Goal: Navigation & Orientation: Find specific page/section

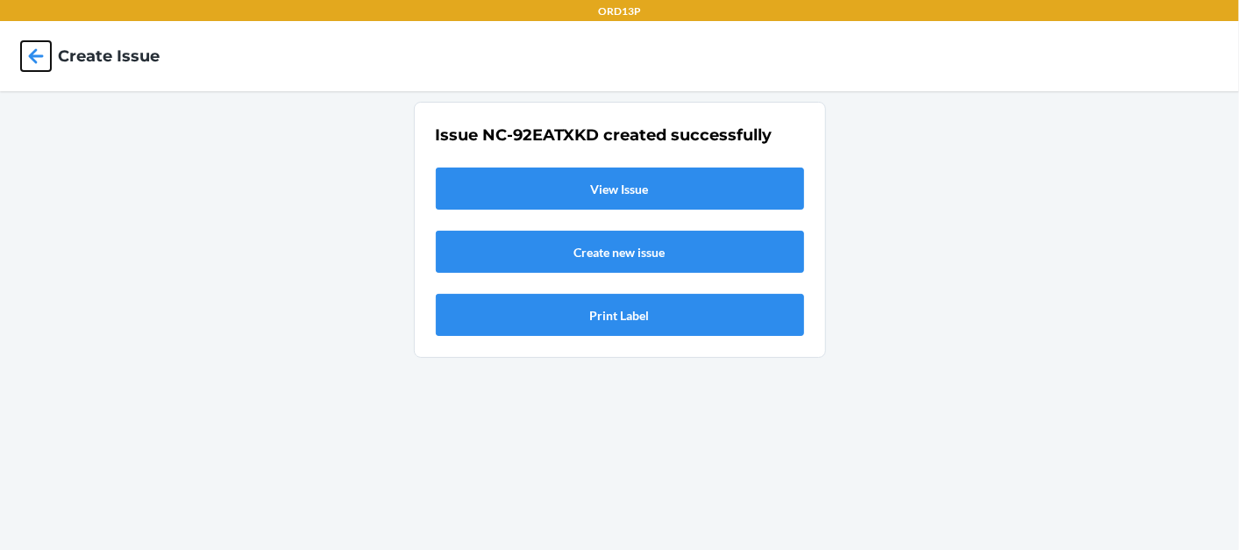
click at [27, 53] on icon at bounding box center [36, 56] width 30 height 30
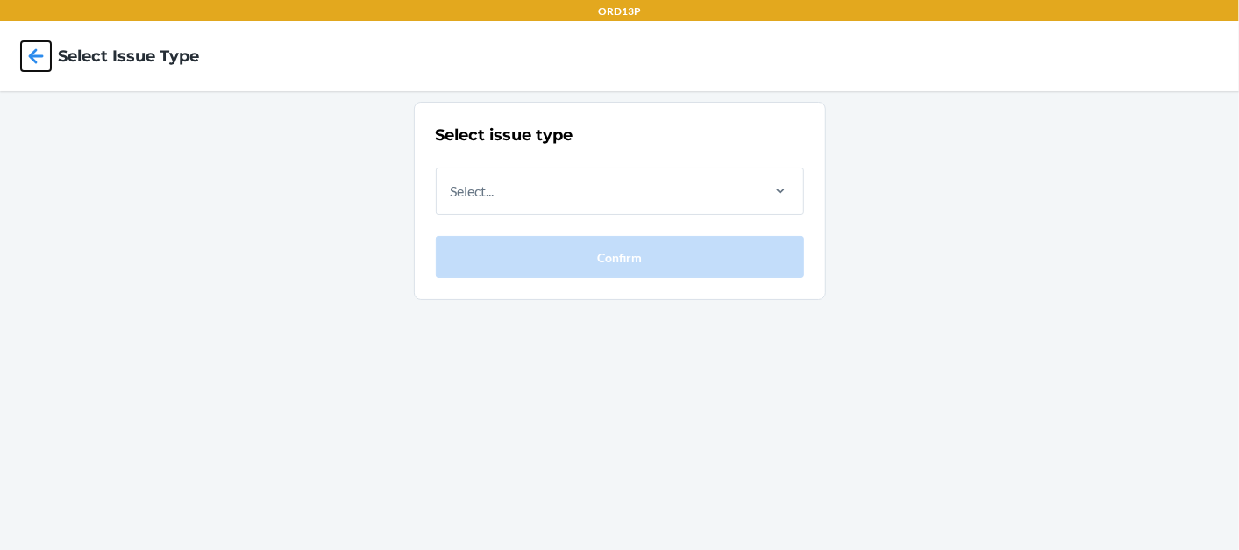
click at [27, 53] on icon at bounding box center [36, 56] width 30 height 30
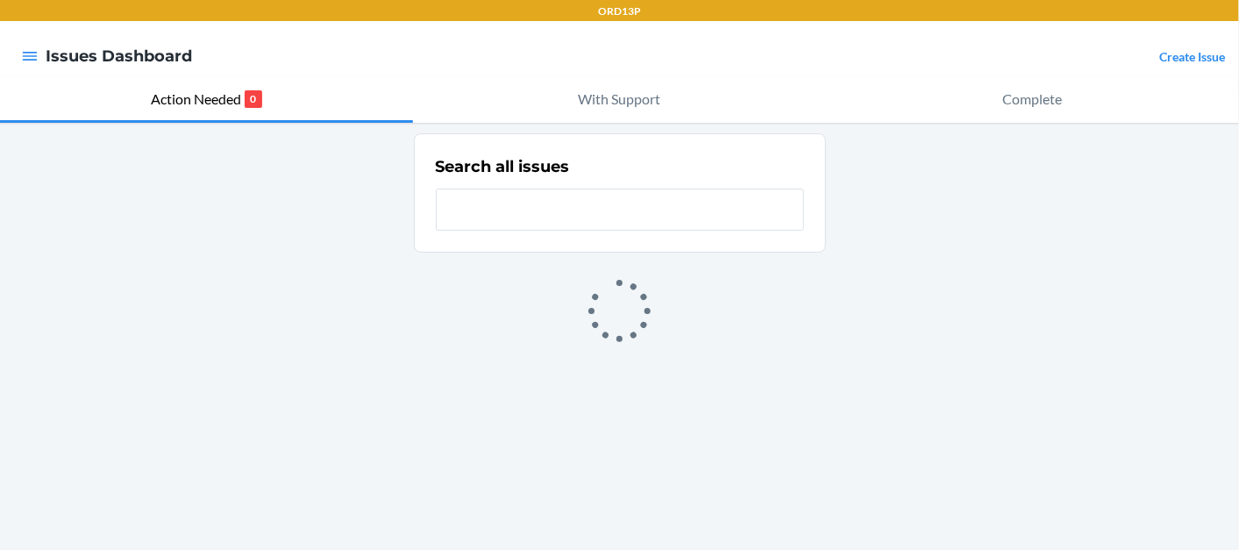
click at [43, 53] on div at bounding box center [30, 56] width 32 height 37
click at [38, 53] on icon "button" at bounding box center [30, 56] width 18 height 18
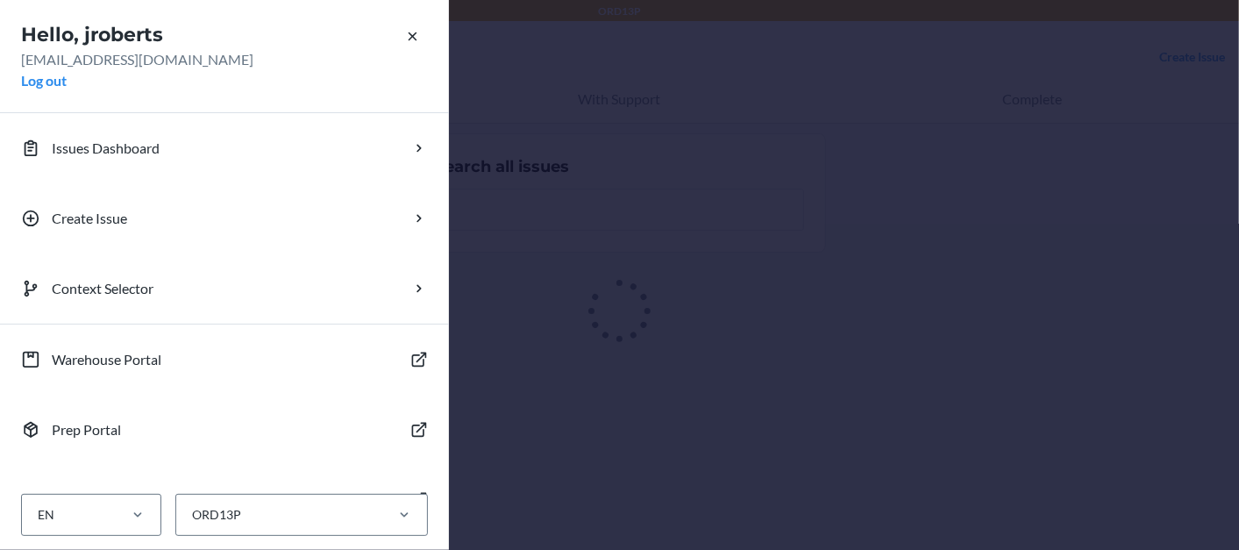
click at [497, 259] on div "Hello, jroberts [EMAIL_ADDRESS][DOMAIN_NAME] Log out Issues Dashboard Create Is…" at bounding box center [619, 275] width 1239 height 550
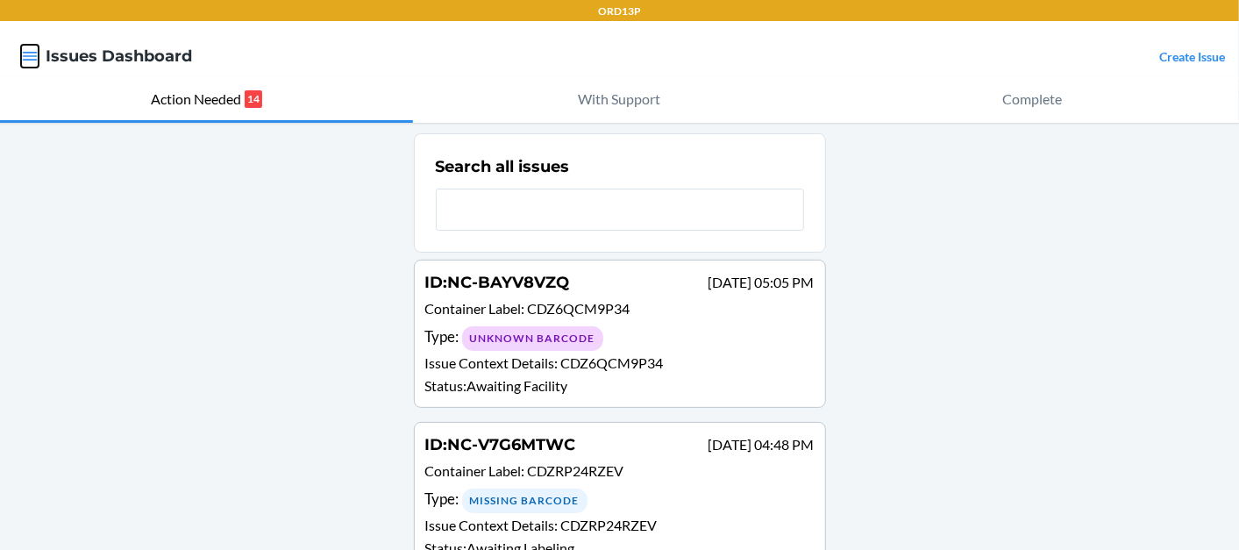
click at [32, 56] on icon "button" at bounding box center [30, 56] width 15 height 9
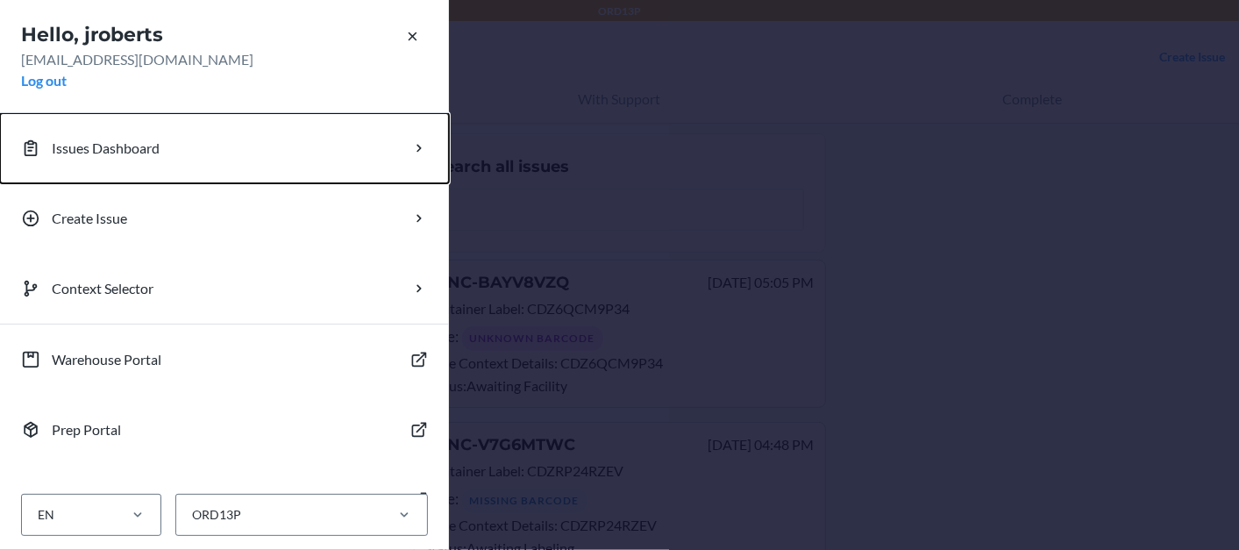
click at [134, 152] on p "Issues Dashboard" at bounding box center [106, 148] width 108 height 21
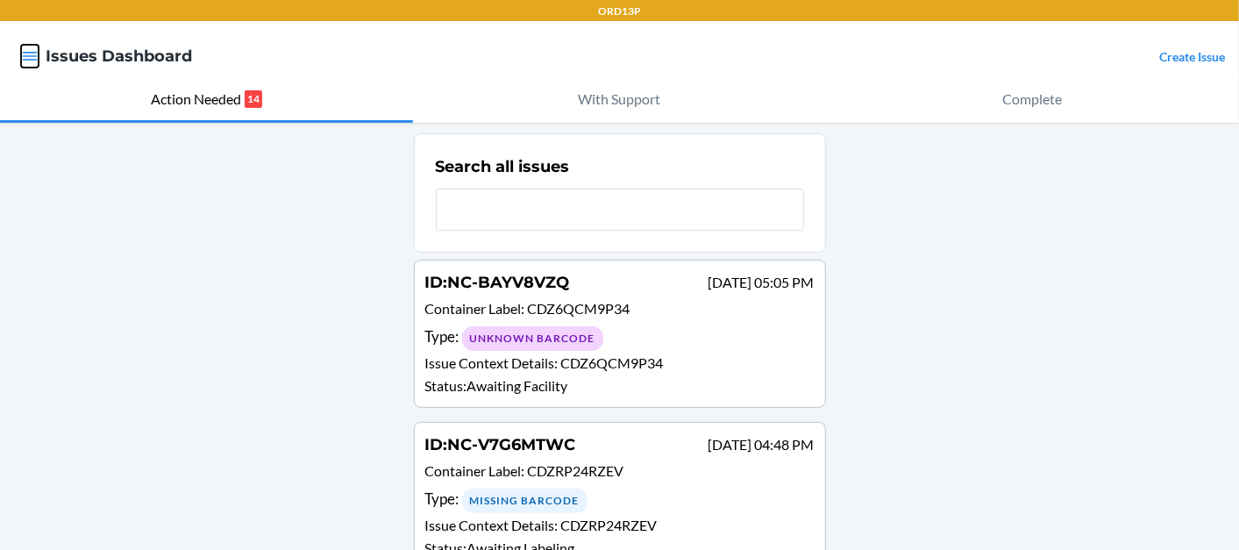
click at [25, 63] on icon "button" at bounding box center [30, 56] width 18 height 18
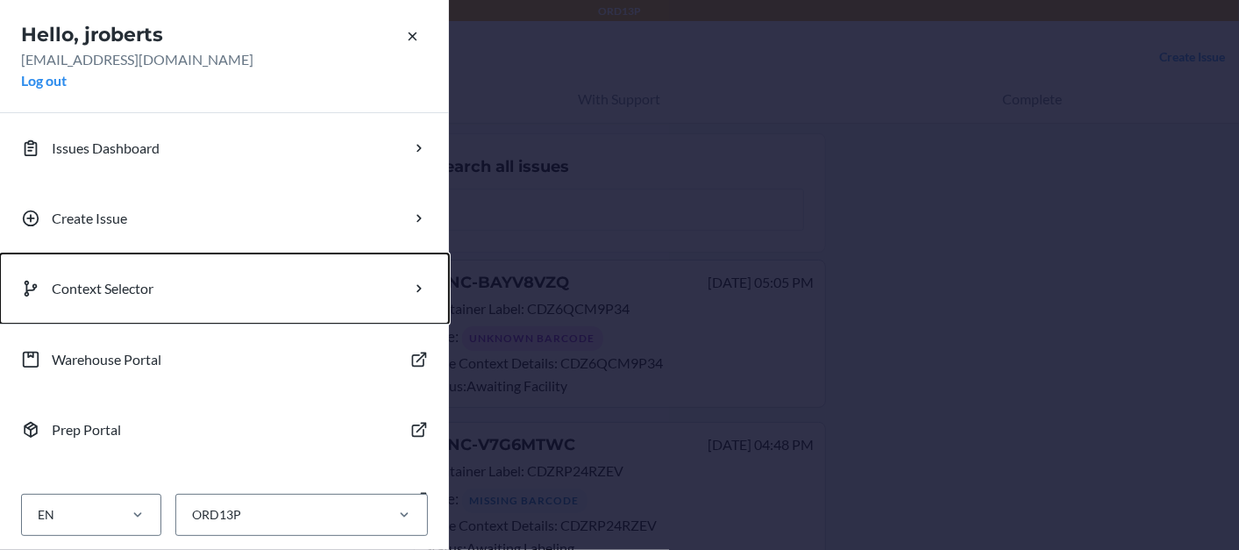
click at [121, 286] on p "Context Selector" at bounding box center [103, 288] width 102 height 21
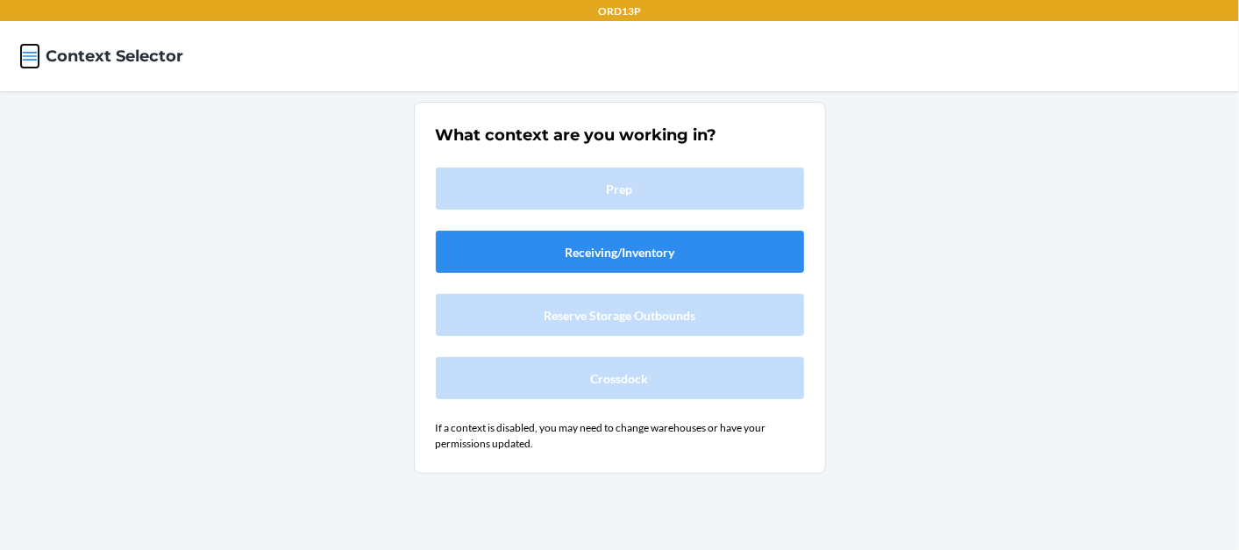
click at [28, 47] on icon "button" at bounding box center [30, 56] width 18 height 18
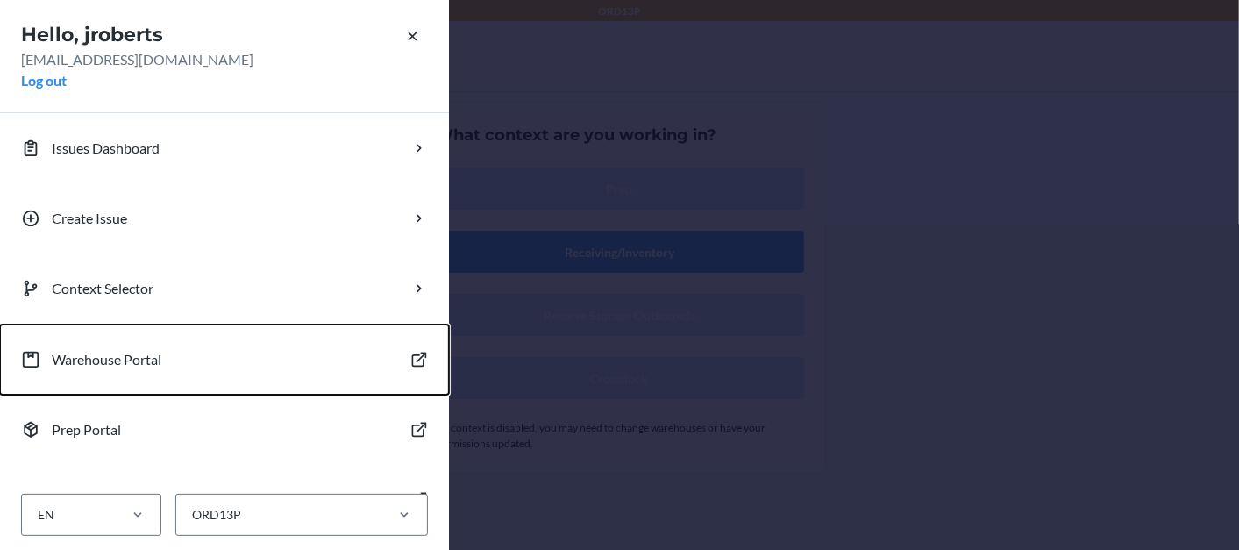
click at [102, 353] on p "Warehouse Portal" at bounding box center [107, 359] width 110 height 21
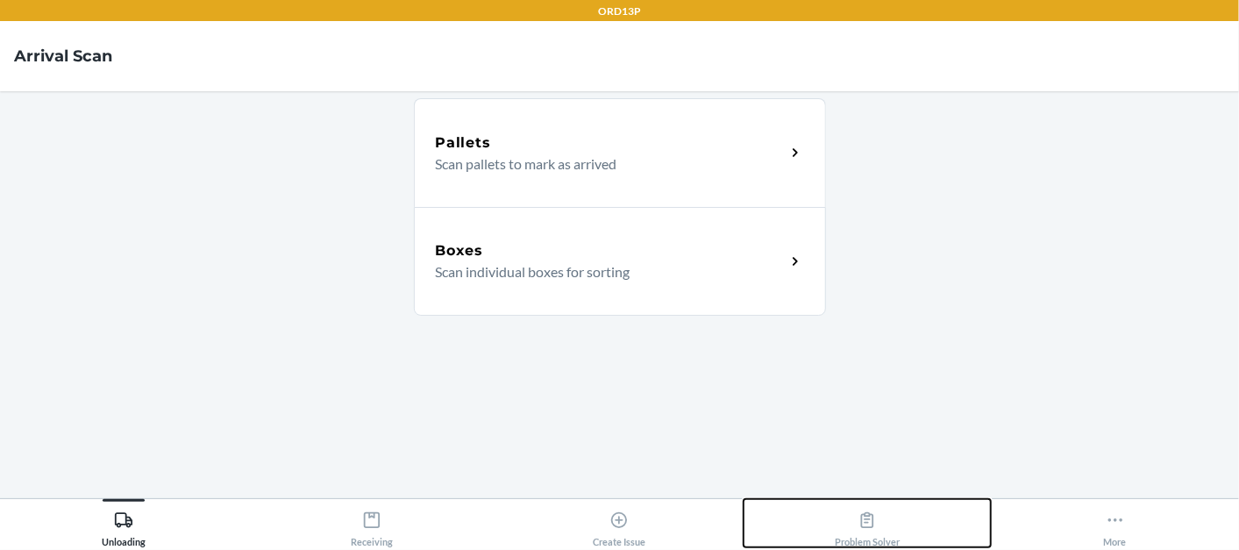
click at [869, 522] on icon at bounding box center [867, 519] width 19 height 19
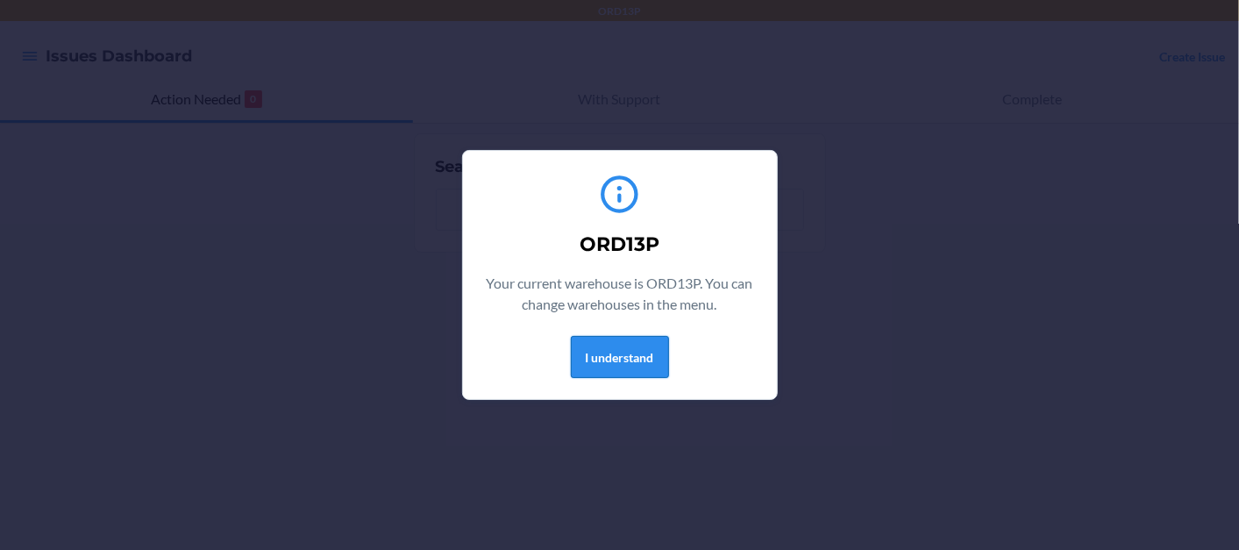
click at [598, 355] on button "I understand" at bounding box center [620, 357] width 98 height 42
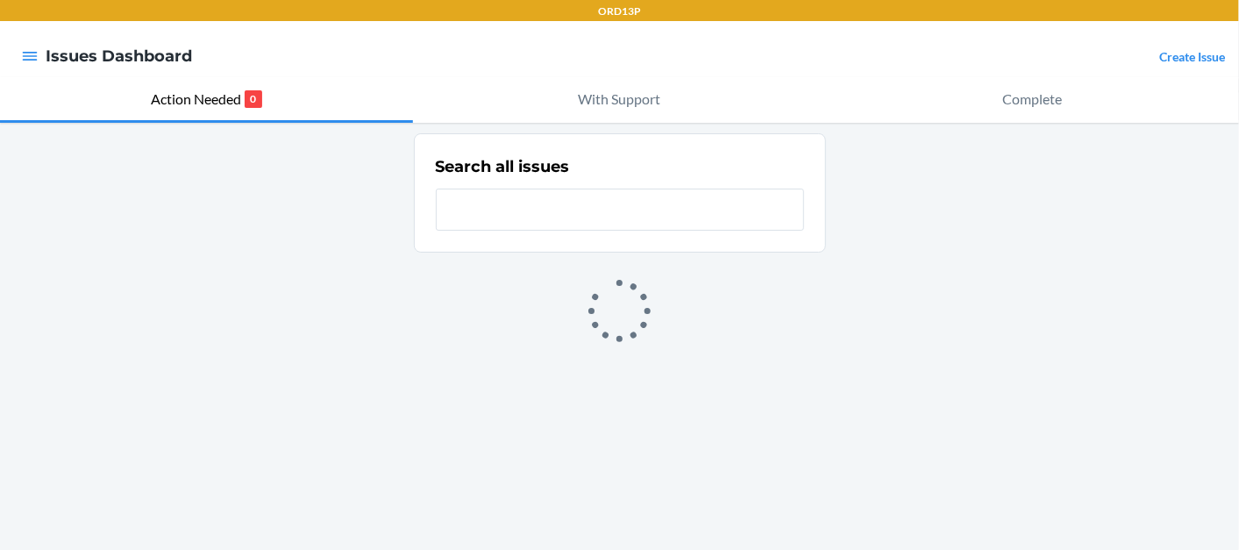
click at [19, 53] on div at bounding box center [30, 56] width 32 height 37
click at [35, 57] on icon "button" at bounding box center [30, 56] width 15 height 9
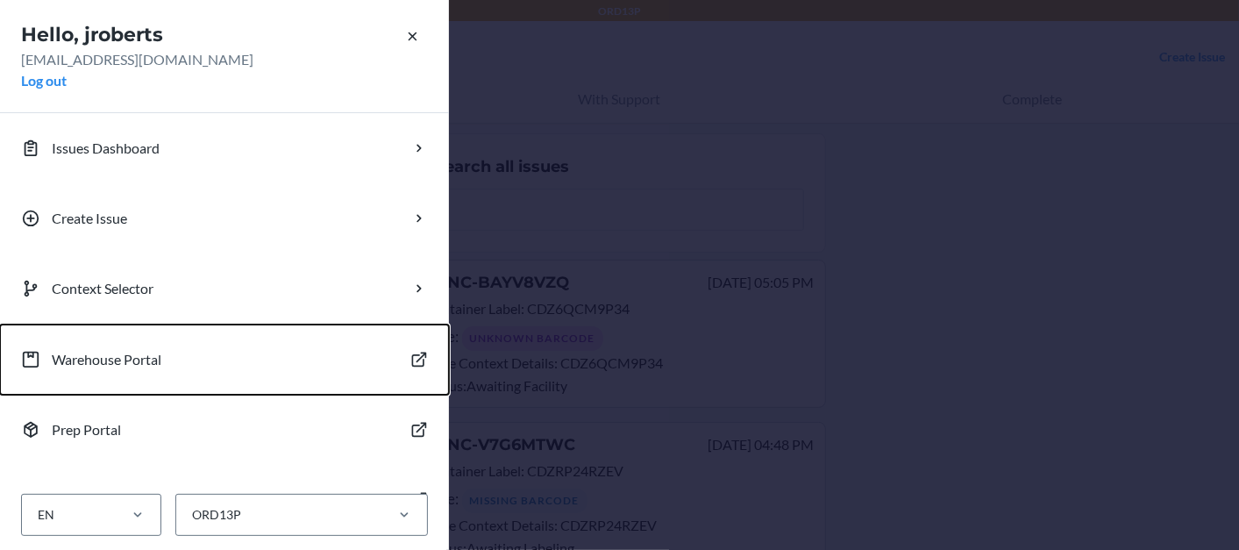
click at [124, 351] on p "Warehouse Portal" at bounding box center [107, 359] width 110 height 21
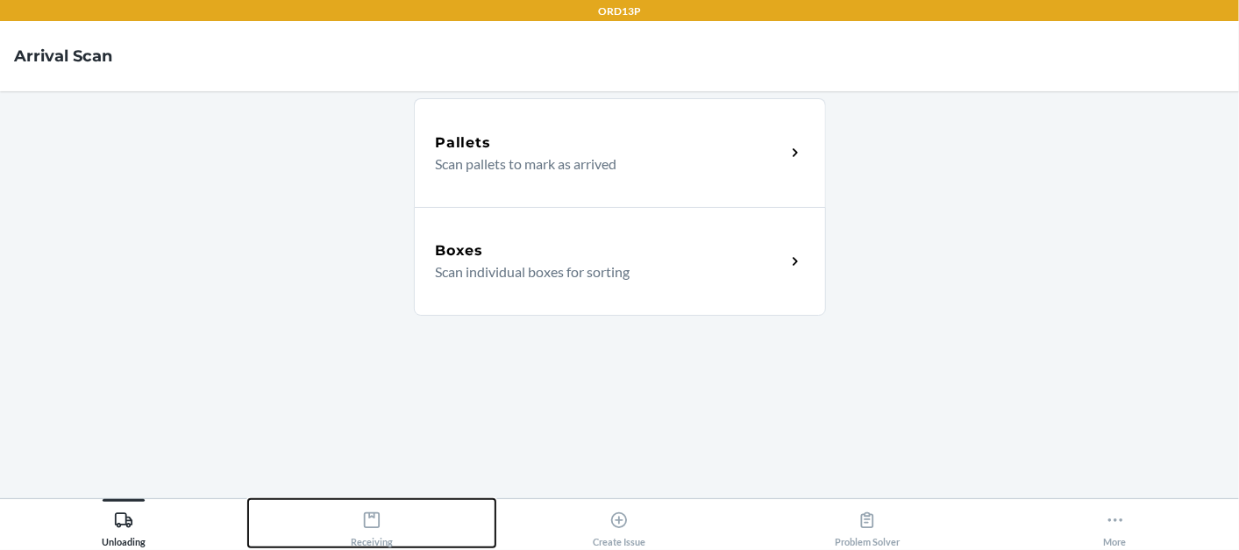
click at [373, 523] on icon at bounding box center [371, 519] width 19 height 19
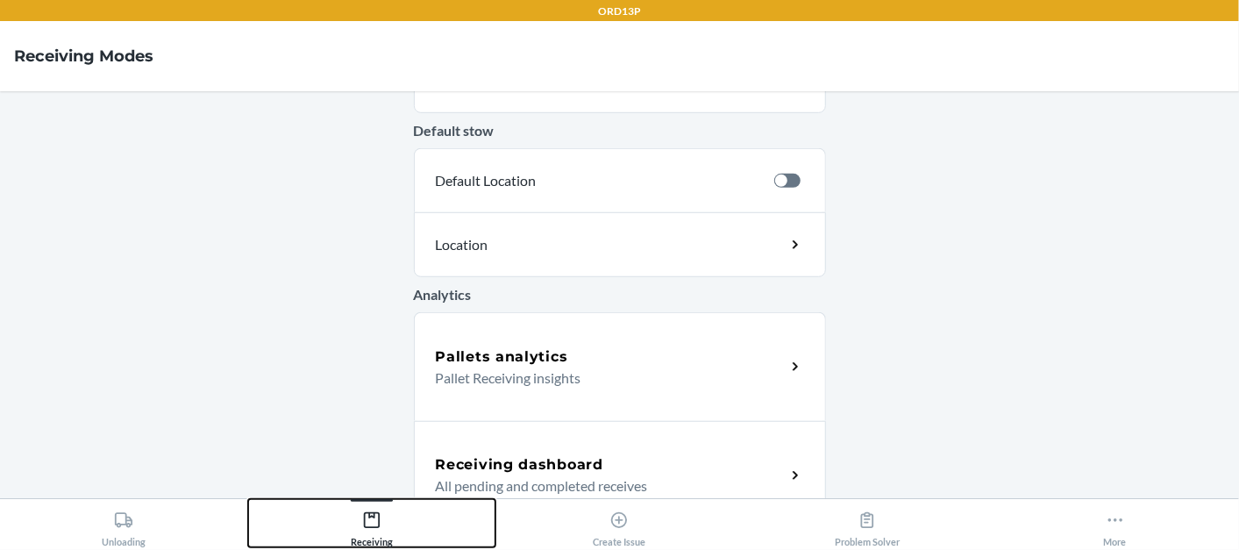
scroll to position [672, 0]
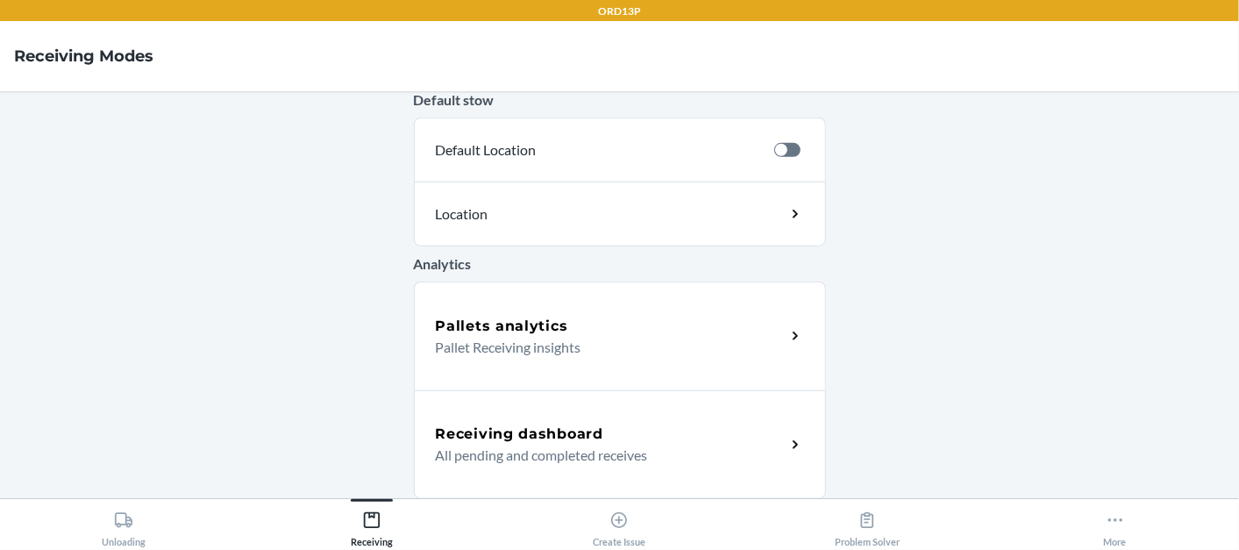
click at [491, 468] on div "Receiving dashboard All pending and completed receives" at bounding box center [620, 444] width 412 height 109
